Goal: Find specific page/section: Find specific page/section

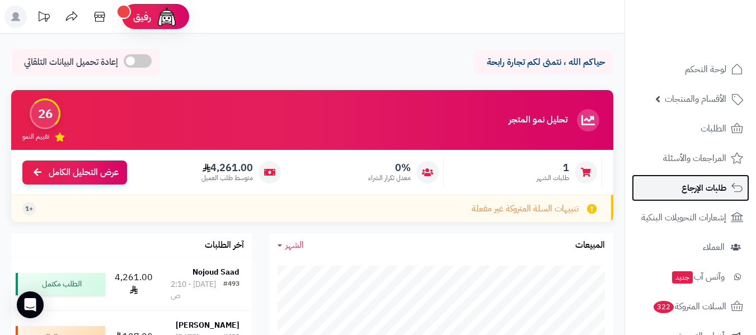
click at [709, 187] on span "طلبات الإرجاع" at bounding box center [703, 188] width 45 height 16
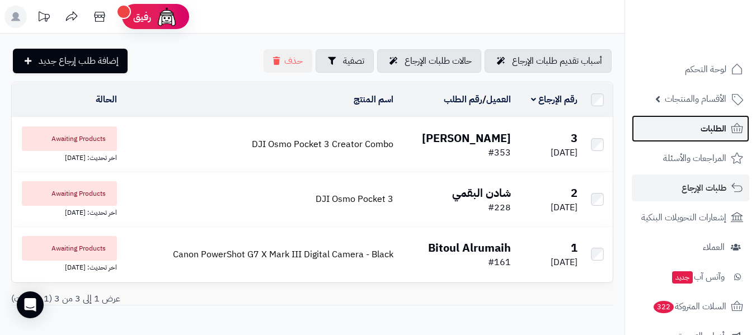
click at [691, 127] on link "الطلبات" at bounding box center [689, 128] width 117 height 27
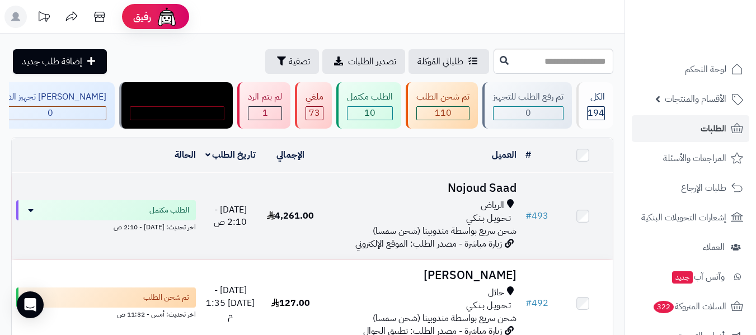
click at [439, 215] on div "تـحـويـل بـنـكـي" at bounding box center [420, 218] width 191 height 13
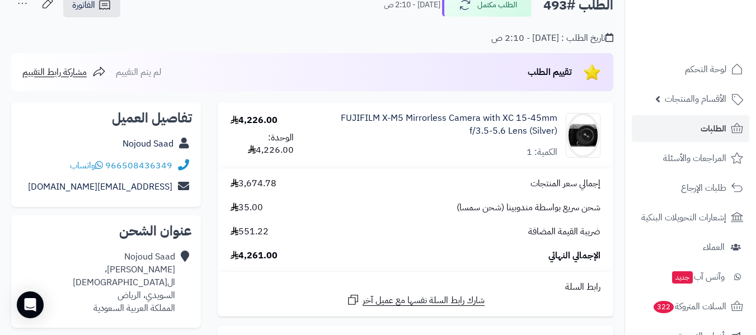
scroll to position [67, 0]
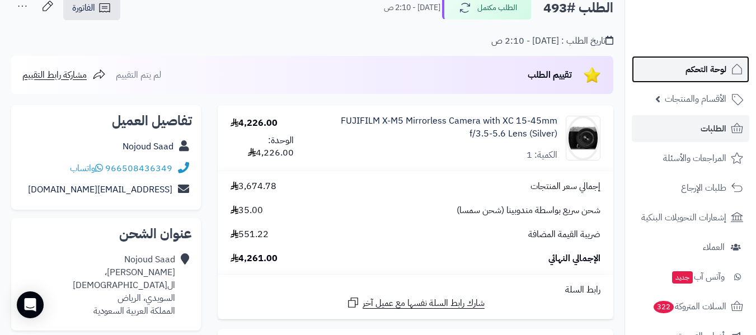
click at [688, 72] on span "لوحة التحكم" at bounding box center [705, 70] width 41 height 16
